Goal: Find specific page/section: Find specific page/section

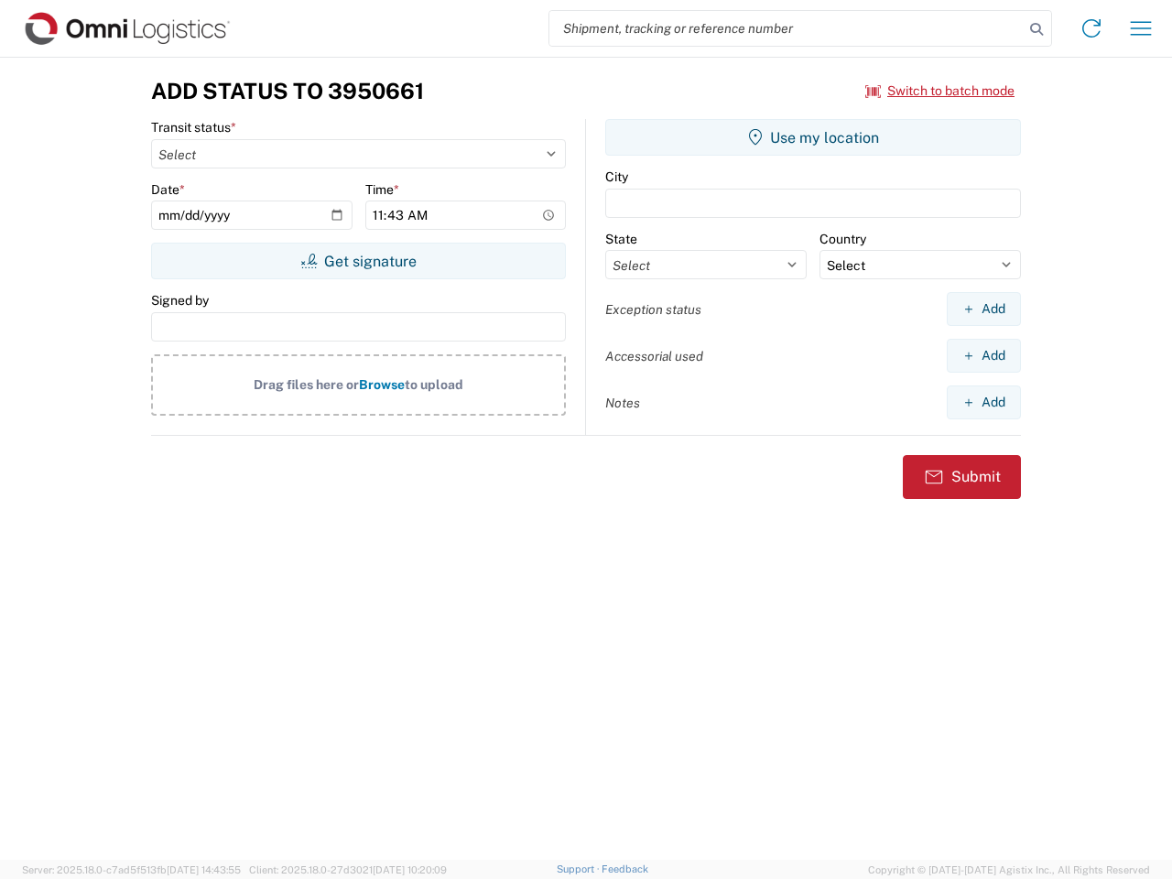
click at [786, 28] on input "search" at bounding box center [786, 28] width 474 height 35
click at [1036, 29] on icon at bounding box center [1037, 29] width 26 height 26
click at [1091, 28] on icon at bounding box center [1091, 28] width 29 height 29
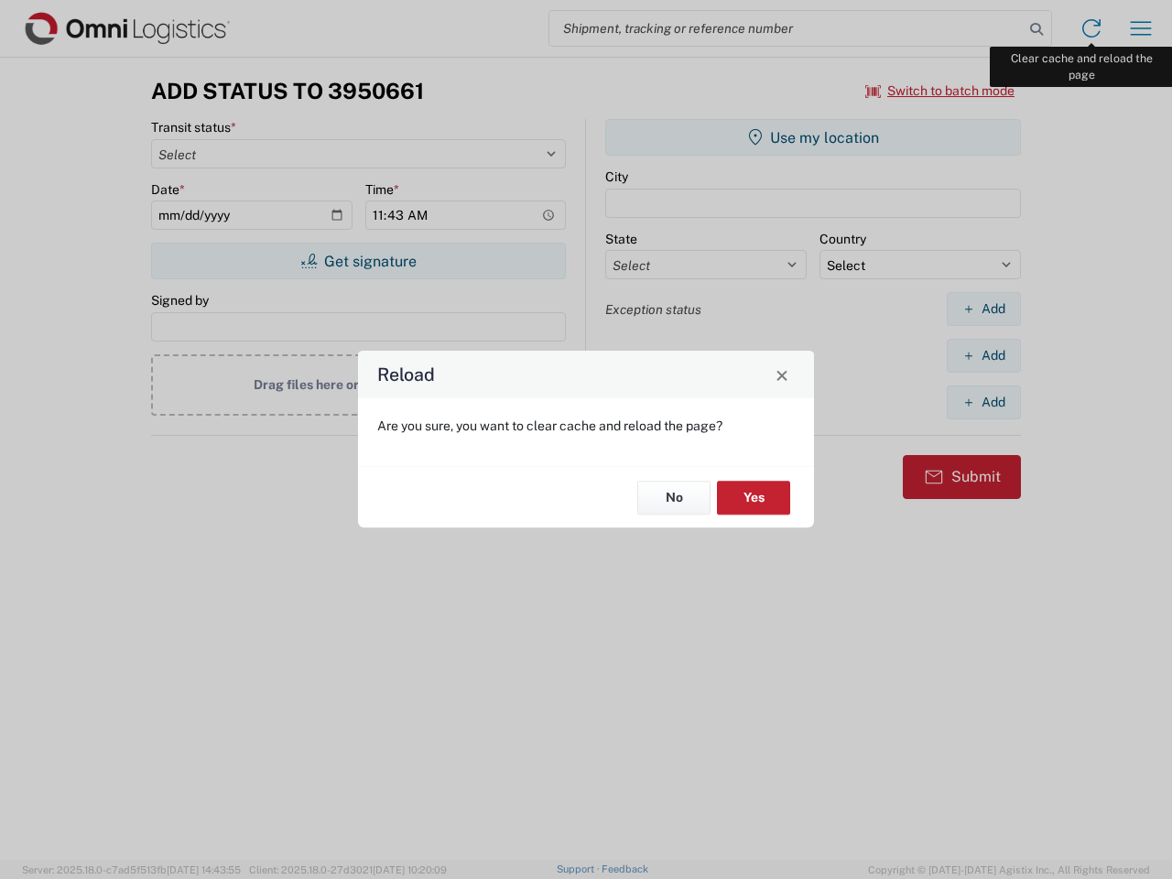
click at [1141, 28] on div "Reload Are you sure, you want to clear cache and reload the page? No Yes" at bounding box center [586, 439] width 1172 height 879
click at [940, 91] on div "Reload Are you sure, you want to clear cache and reload the page? No Yes" at bounding box center [586, 439] width 1172 height 879
click at [358, 261] on div "Reload Are you sure, you want to clear cache and reload the page? No Yes" at bounding box center [586, 439] width 1172 height 879
click at [813, 137] on div "Reload Are you sure, you want to clear cache and reload the page? No Yes" at bounding box center [586, 439] width 1172 height 879
click at [983, 309] on div "Reload Are you sure, you want to clear cache and reload the page? No Yes" at bounding box center [586, 439] width 1172 height 879
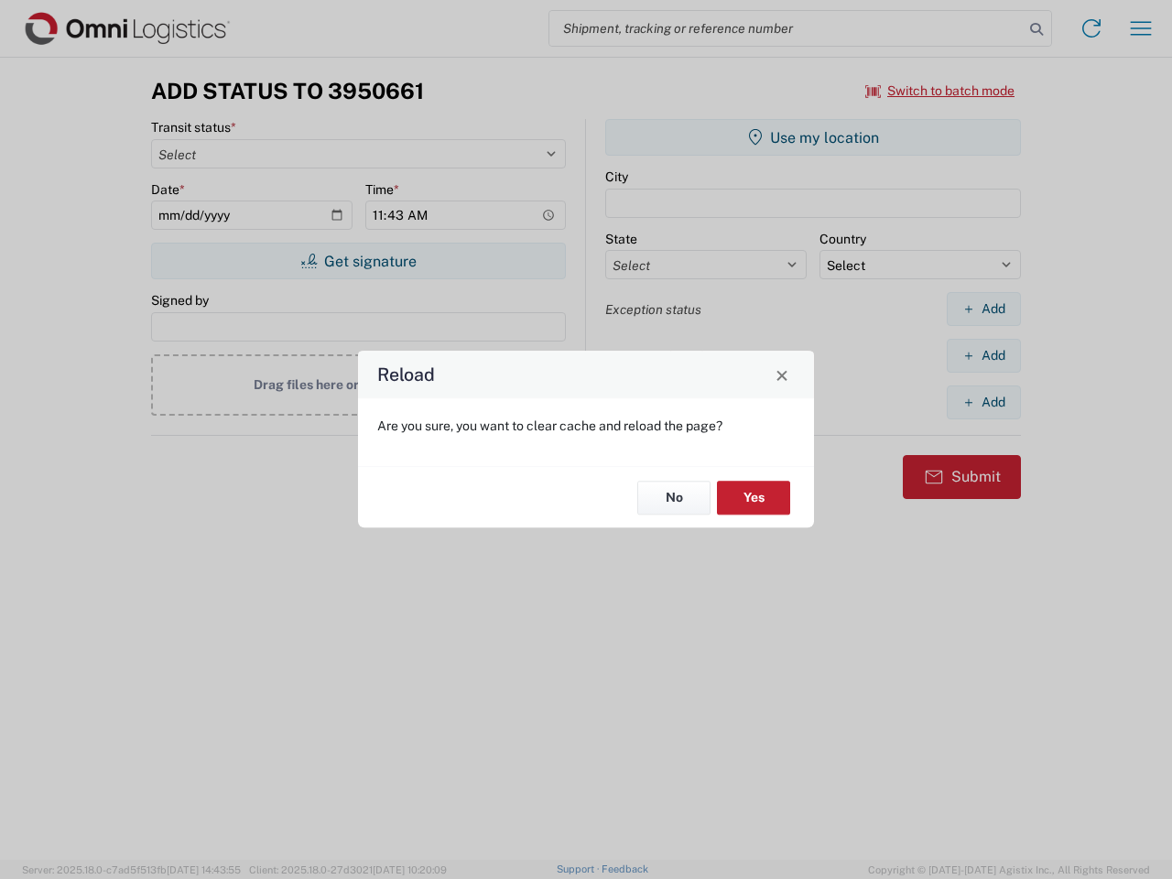
click at [983, 355] on div "Reload Are you sure, you want to clear cache and reload the page? No Yes" at bounding box center [586, 439] width 1172 height 879
click at [983, 402] on div "Reload Are you sure, you want to clear cache and reload the page? No Yes" at bounding box center [586, 439] width 1172 height 879
